Goal: Find specific page/section: Find specific page/section

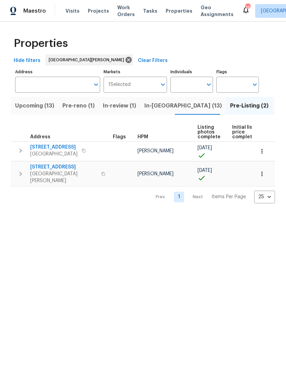
click at [169, 103] on span "In-reno (13)" at bounding box center [182, 106] width 77 height 10
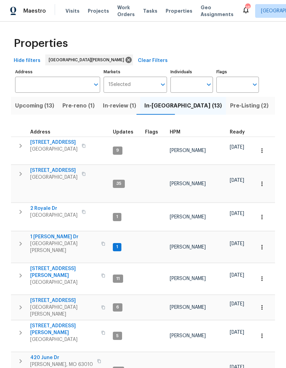
click at [179, 133] on div "HPM" at bounding box center [197, 132] width 54 height 5
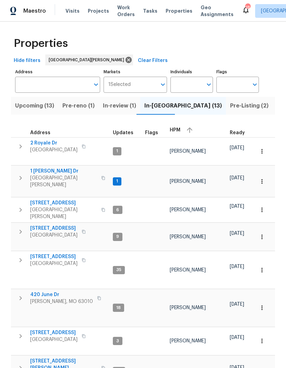
click at [178, 134] on div "HPM" at bounding box center [197, 130] width 54 height 10
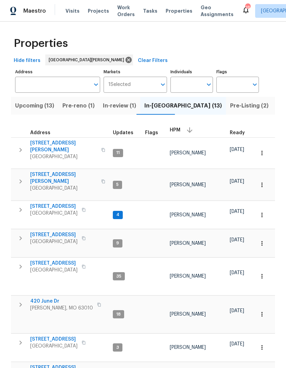
click at [47, 210] on span "Florissant, MO 63034" at bounding box center [53, 213] width 47 height 7
click at [73, 11] on span "Visits" at bounding box center [72, 11] width 14 height 7
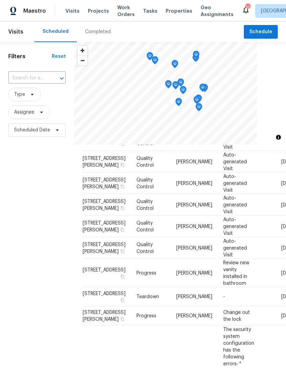
scroll to position [160, 0]
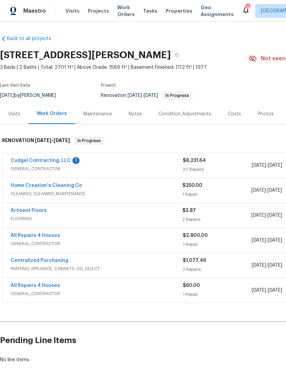
click at [51, 158] on link "Cudgel Contracting, LLC" at bounding box center [41, 160] width 60 height 5
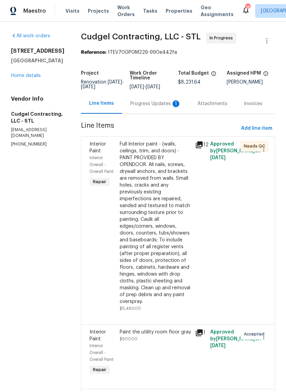
click at [168, 107] on div "Progress Updates 1" at bounding box center [155, 103] width 51 height 7
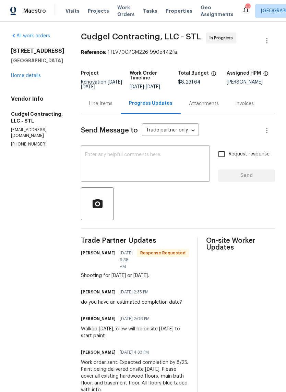
click at [172, 174] on textarea at bounding box center [145, 164] width 121 height 24
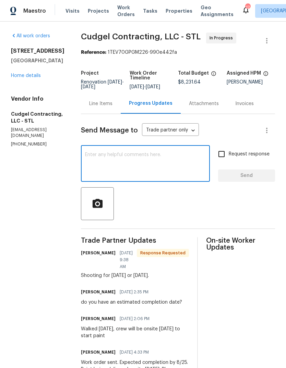
click at [35, 75] on link "Home details" at bounding box center [26, 75] width 30 height 5
